Goal: Information Seeking & Learning: Learn about a topic

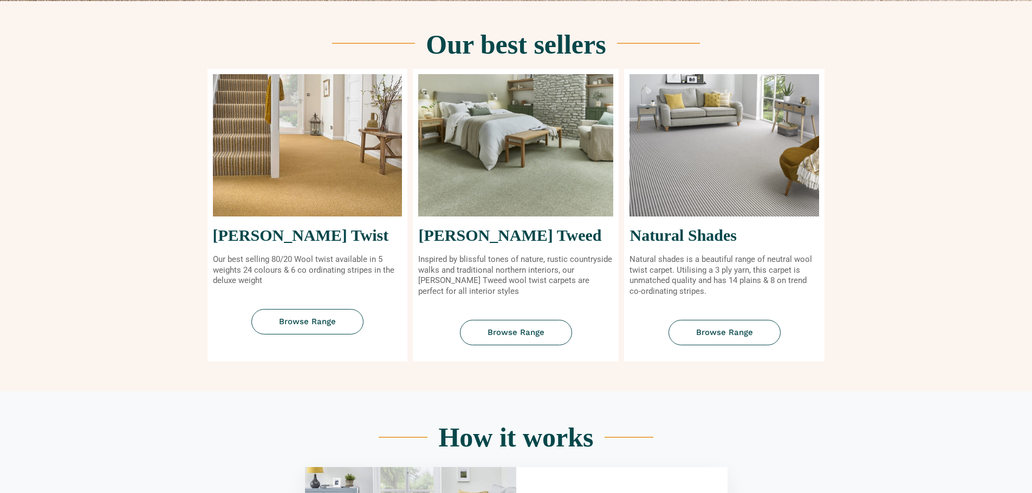
scroll to position [433, 0]
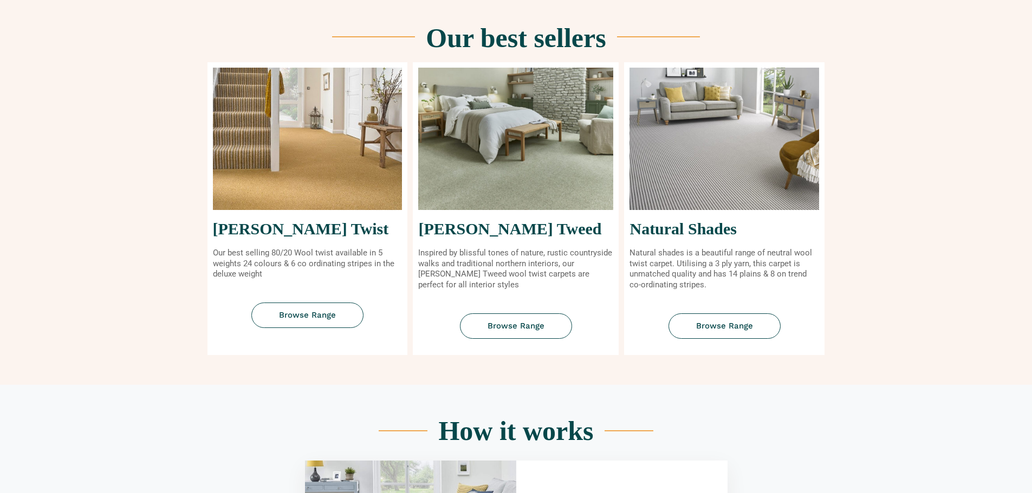
click at [489, 208] on img at bounding box center [515, 139] width 195 height 142
click at [504, 329] on span "Browse Range" at bounding box center [515, 326] width 57 height 8
click at [307, 185] on img at bounding box center [308, 139] width 190 height 142
click at [297, 315] on span "Browse Range" at bounding box center [307, 315] width 57 height 8
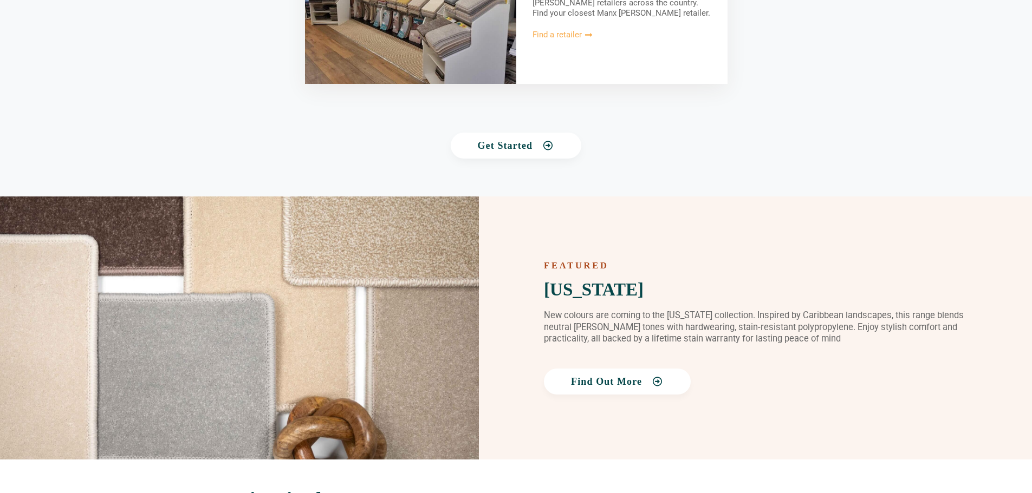
scroll to position [1408, 0]
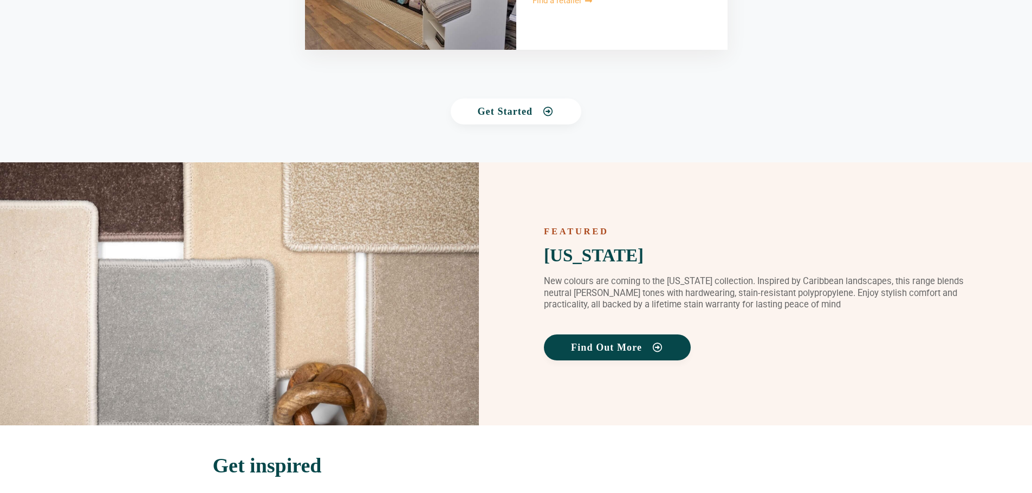
click at [564, 353] on link "Find Out More" at bounding box center [617, 348] width 147 height 26
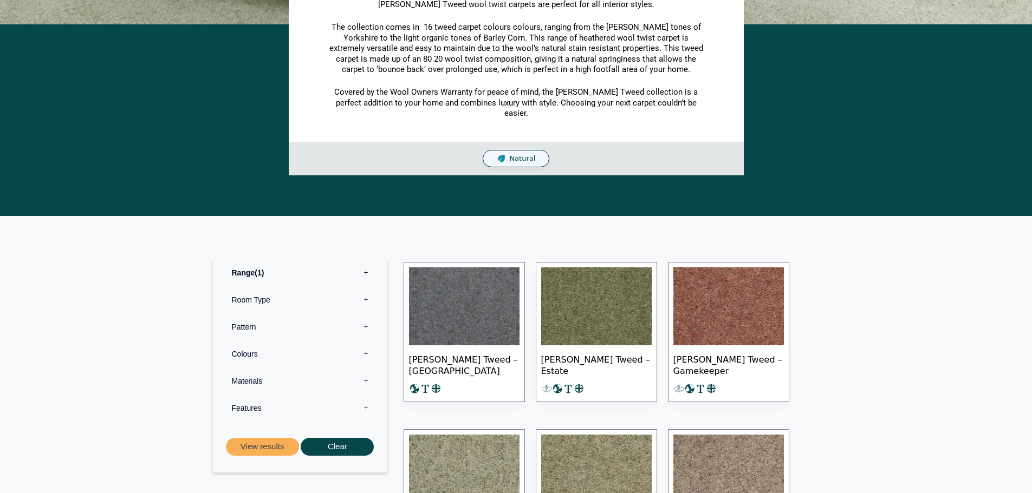
scroll to position [271, 0]
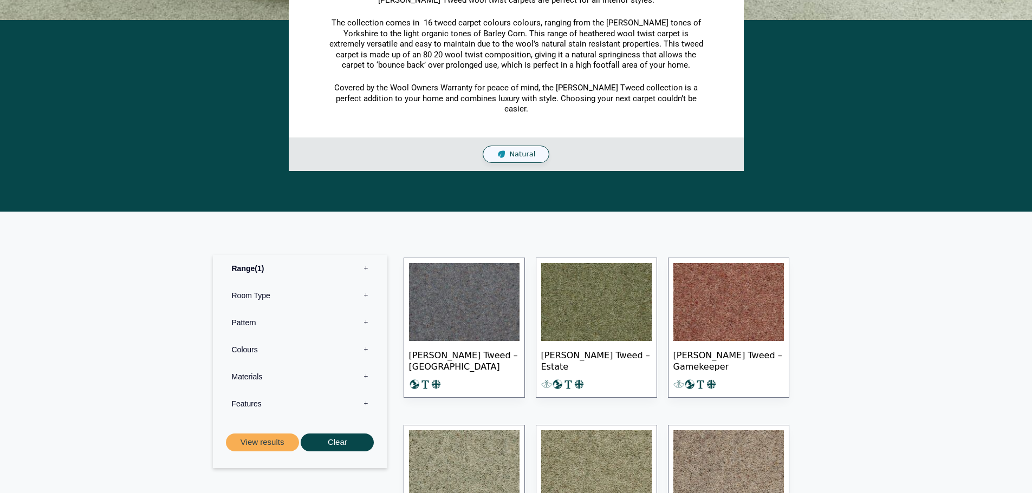
click at [553, 301] on img at bounding box center [596, 302] width 110 height 78
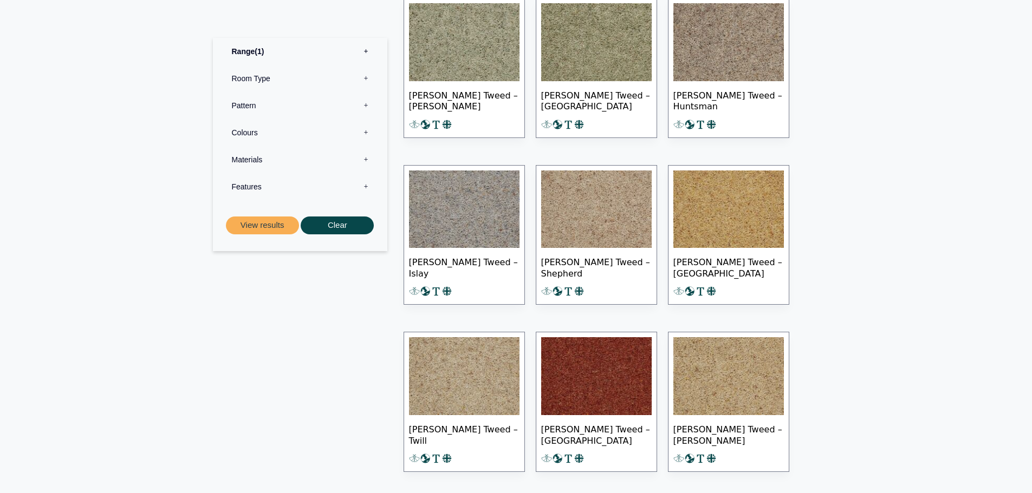
scroll to position [704, 0]
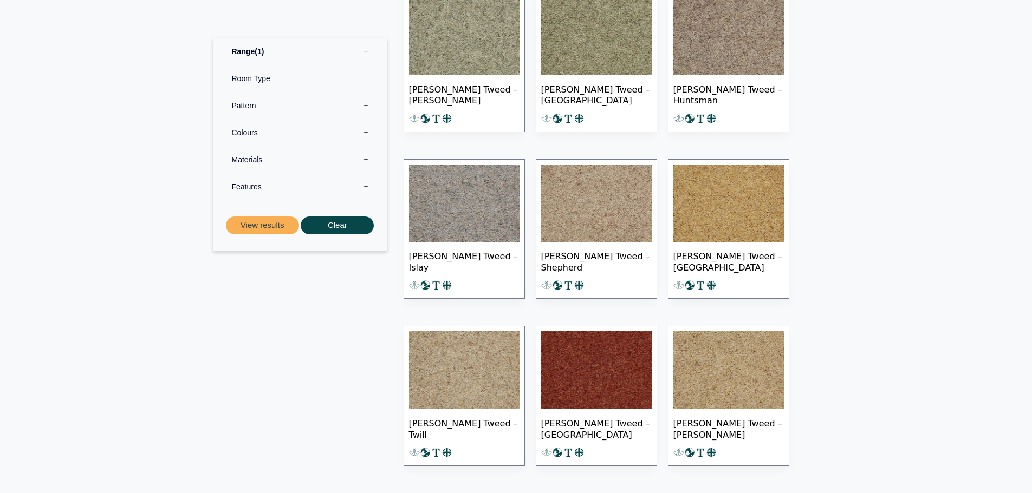
click at [630, 366] on img at bounding box center [596, 370] width 110 height 78
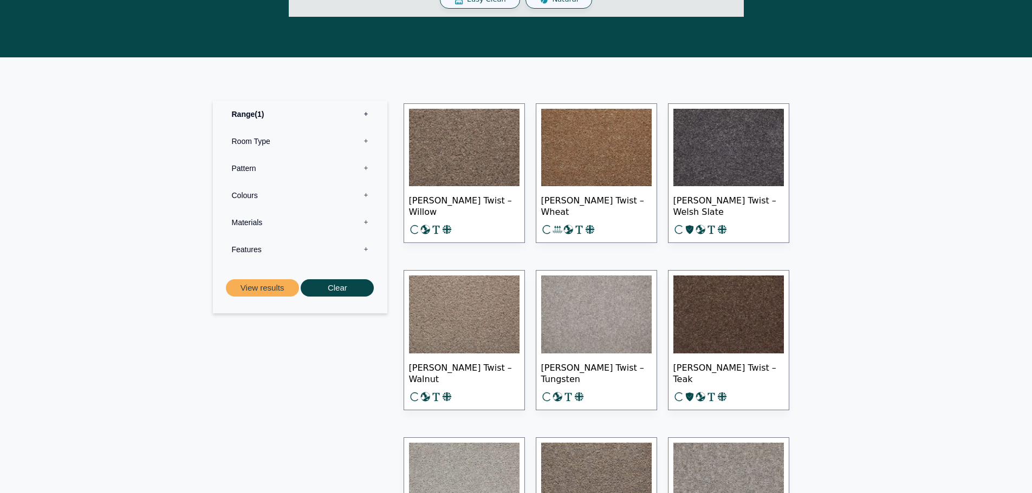
scroll to position [433, 0]
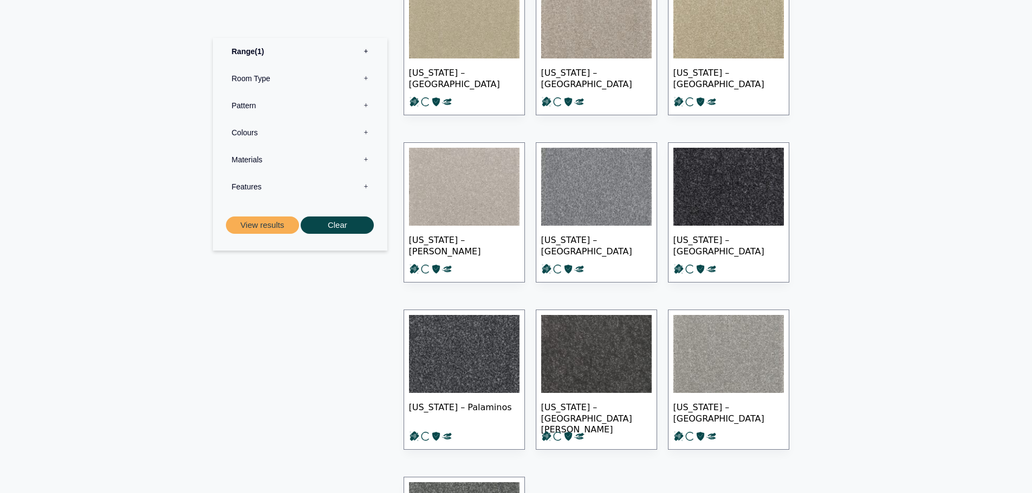
scroll to position [921, 0]
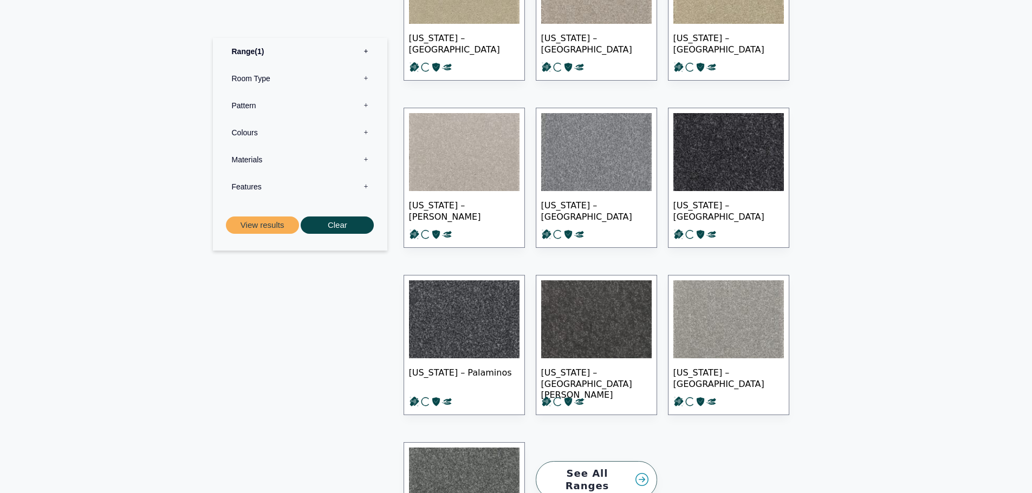
click at [489, 321] on img at bounding box center [464, 320] width 110 height 78
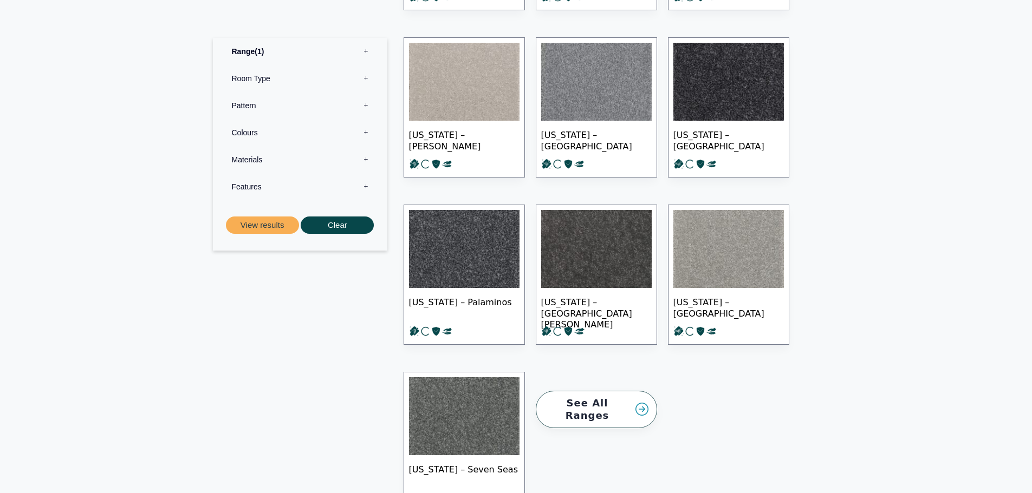
scroll to position [1029, 0]
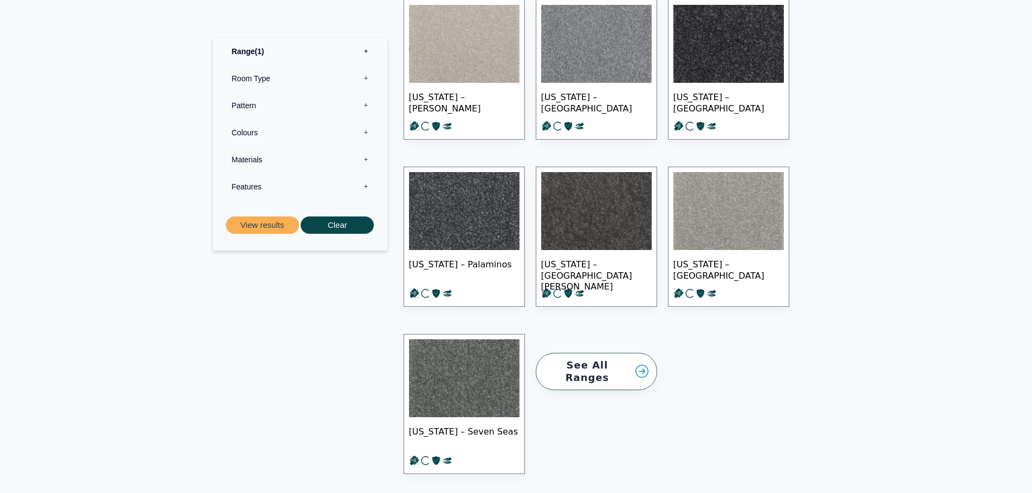
click at [476, 366] on img at bounding box center [464, 379] width 110 height 78
